Goal: Information Seeking & Learning: Check status

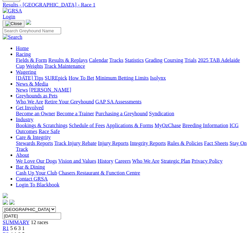
scroll to position [27, 0]
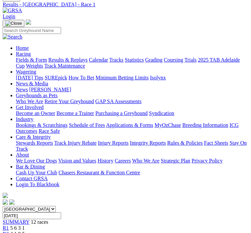
click at [25, 231] on span "4 1 8 5" at bounding box center [17, 234] width 15 height 6
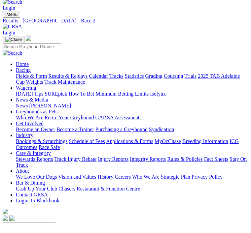
scroll to position [10, 0]
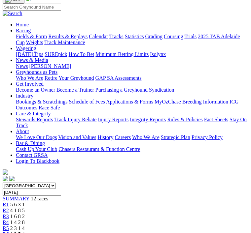
scroll to position [66, 0]
